Goal: Task Accomplishment & Management: Complete application form

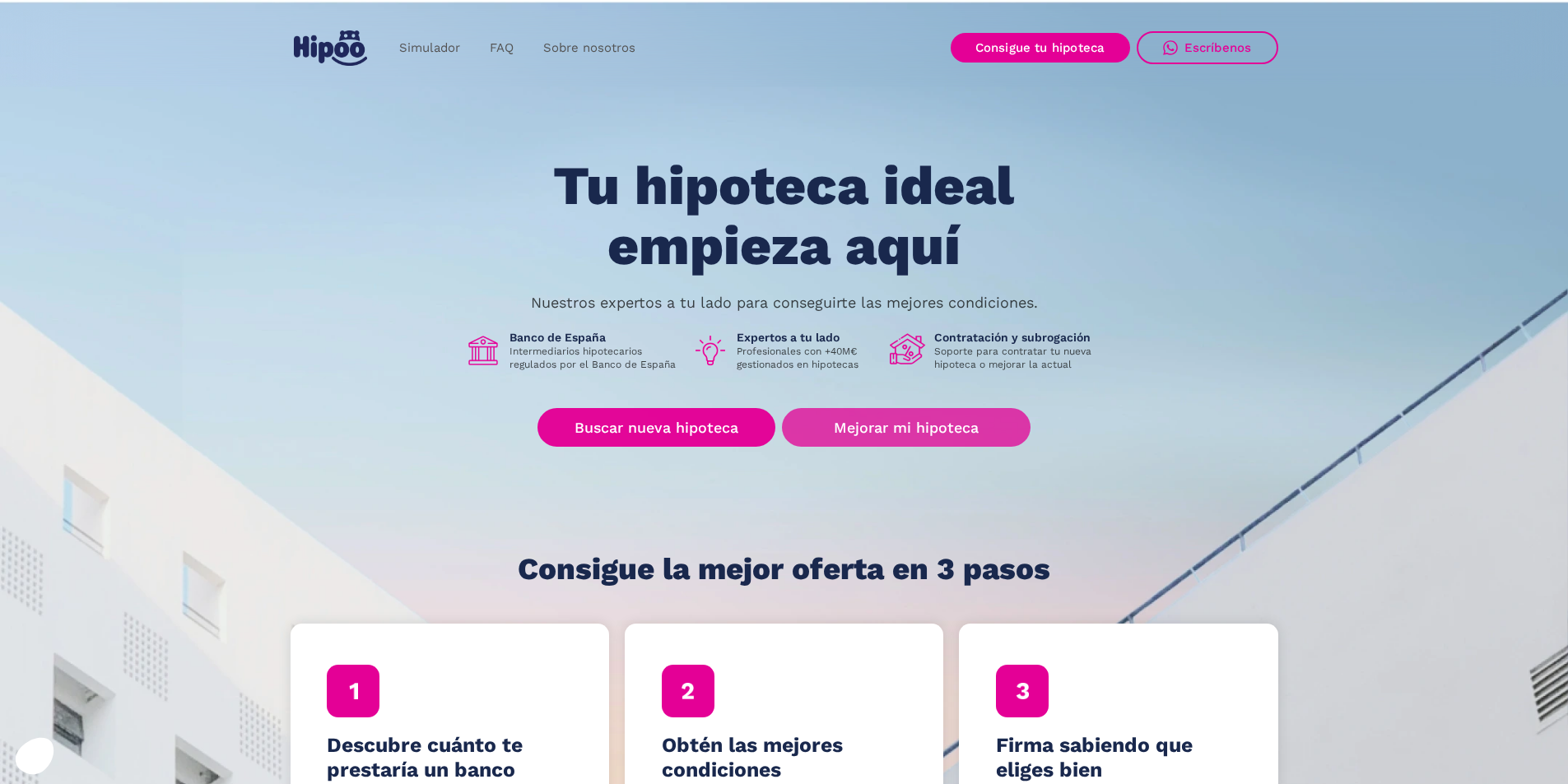
click at [927, 427] on link "Mejorar mi hipoteca" at bounding box center [906, 428] width 248 height 39
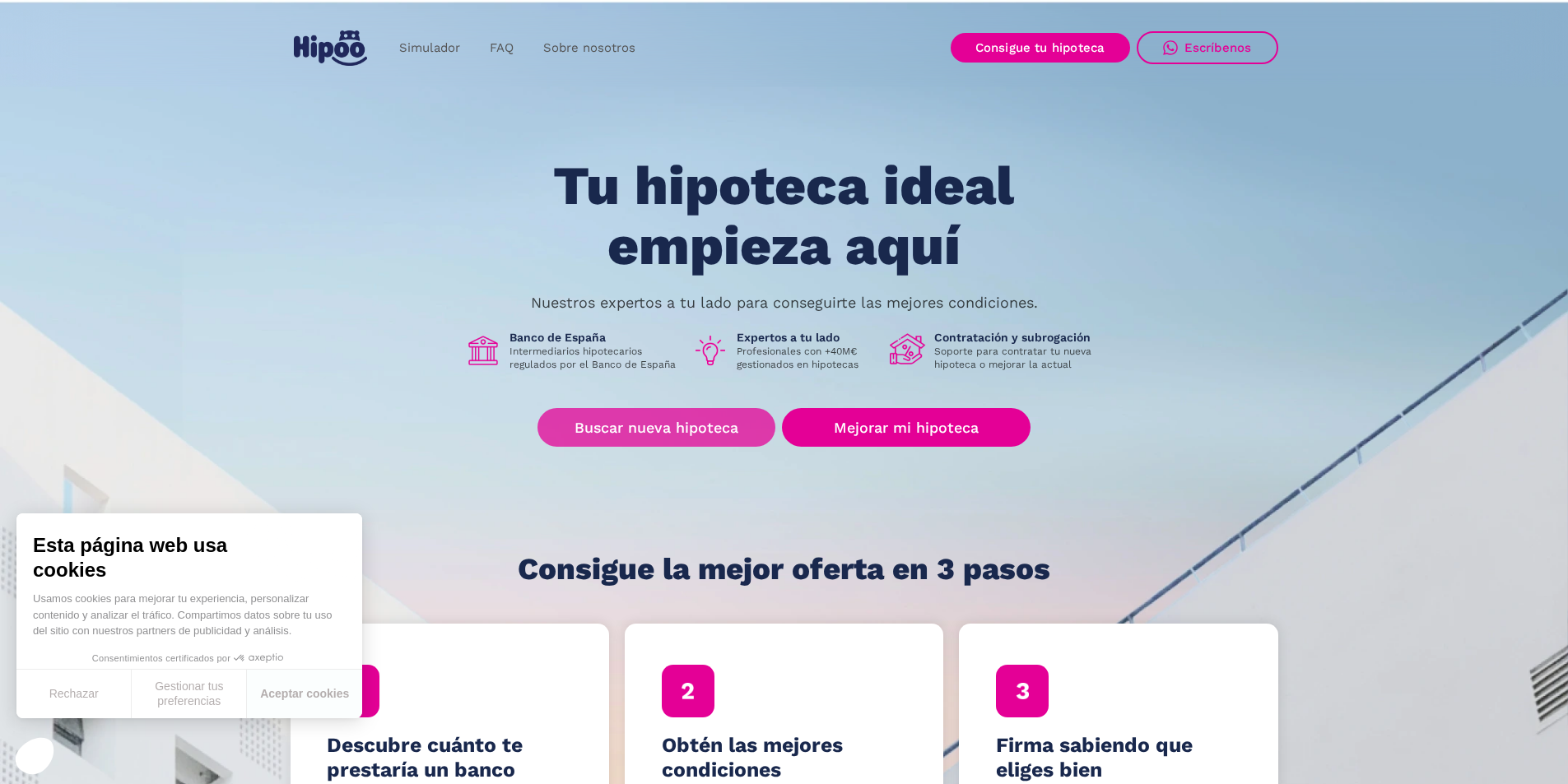
click at [594, 444] on link "Buscar nueva hipoteca" at bounding box center [657, 428] width 238 height 39
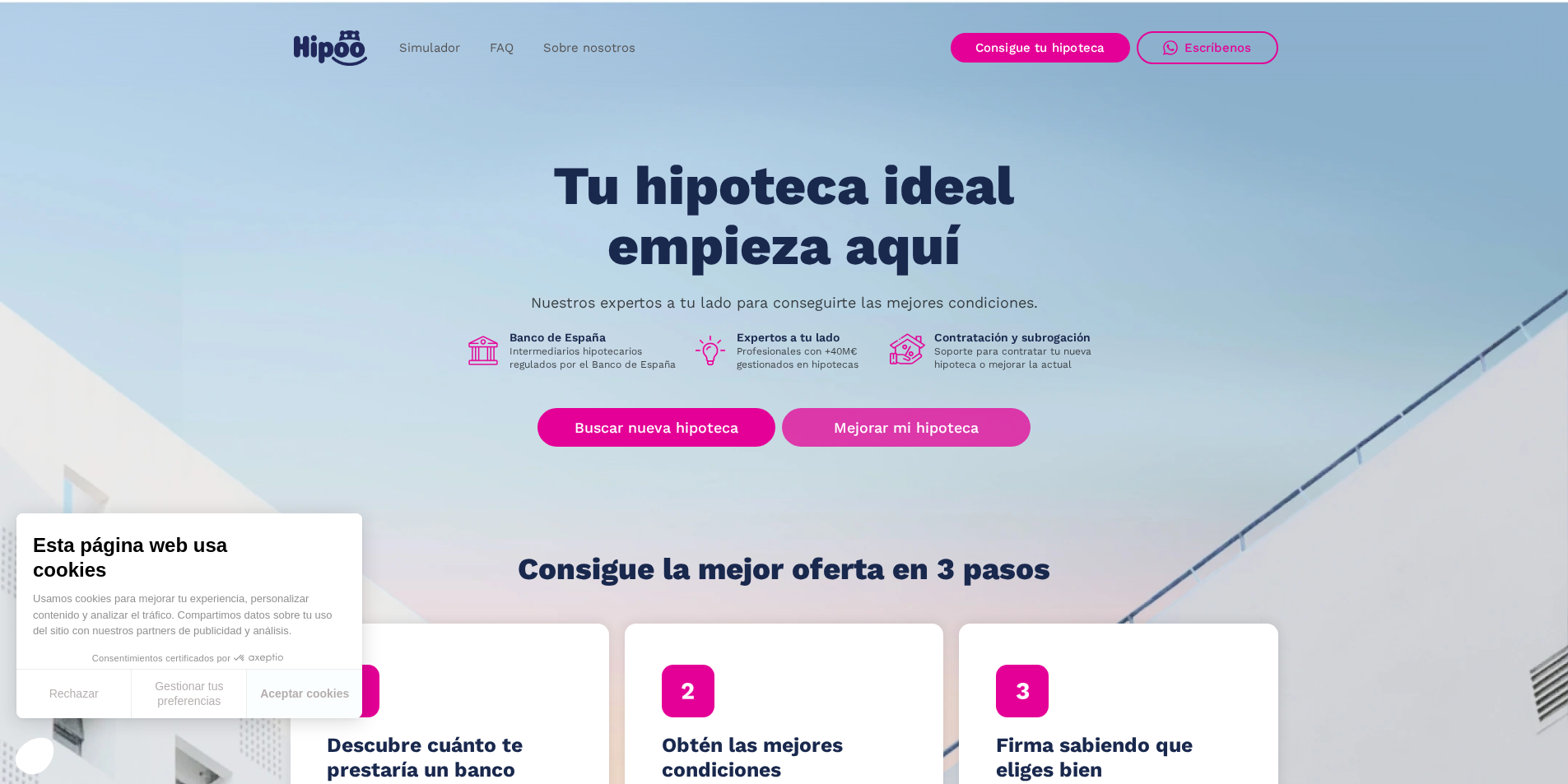
click at [833, 439] on link "Mejorar mi hipoteca" at bounding box center [906, 428] width 248 height 39
